Goal: Task Accomplishment & Management: Use online tool/utility

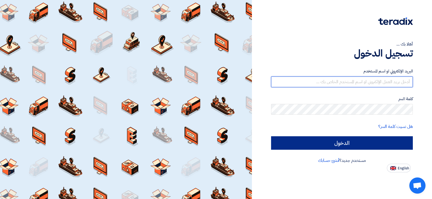
type input "[EMAIL_ADDRESS][DOMAIN_NAME]"
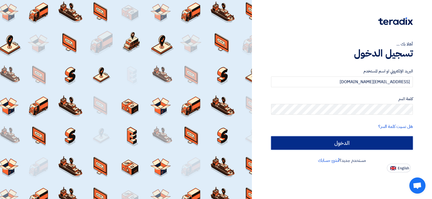
click at [323, 143] on input "الدخول" at bounding box center [342, 143] width 142 height 13
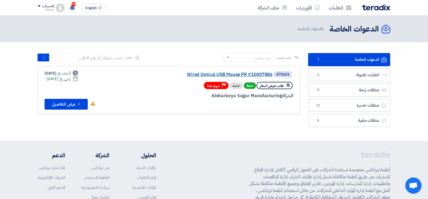
click at [202, 73] on link "Wired Optical USB Mouse PR #10007886" at bounding box center [218, 74] width 108 height 5
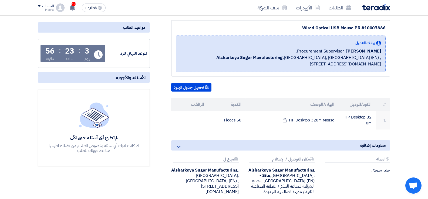
scroll to position [67, 0]
